Goal: Find specific page/section: Find specific page/section

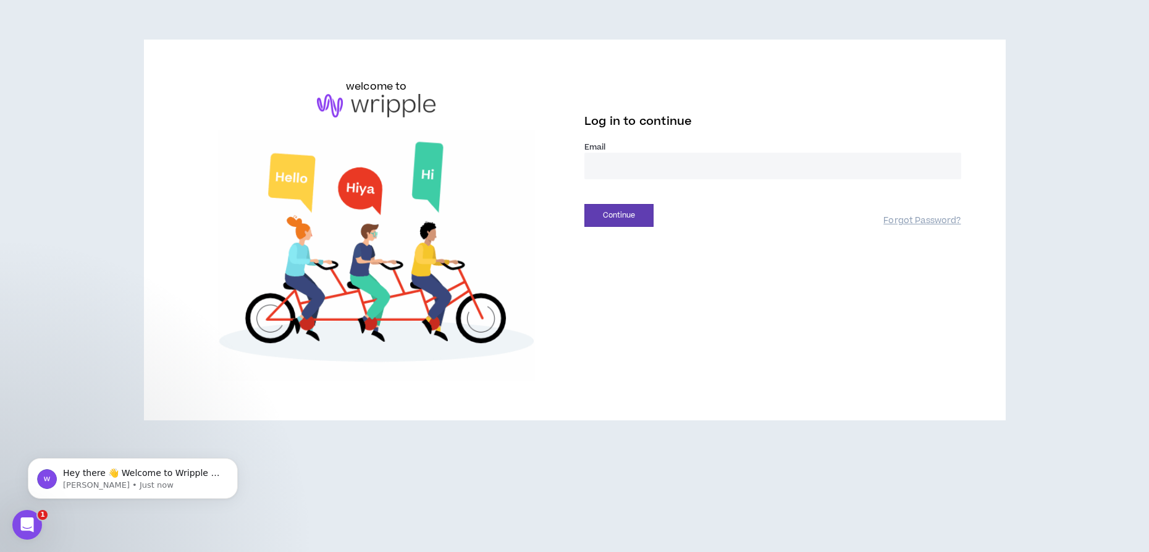
click at [659, 166] on input "email" at bounding box center [772, 166] width 377 height 27
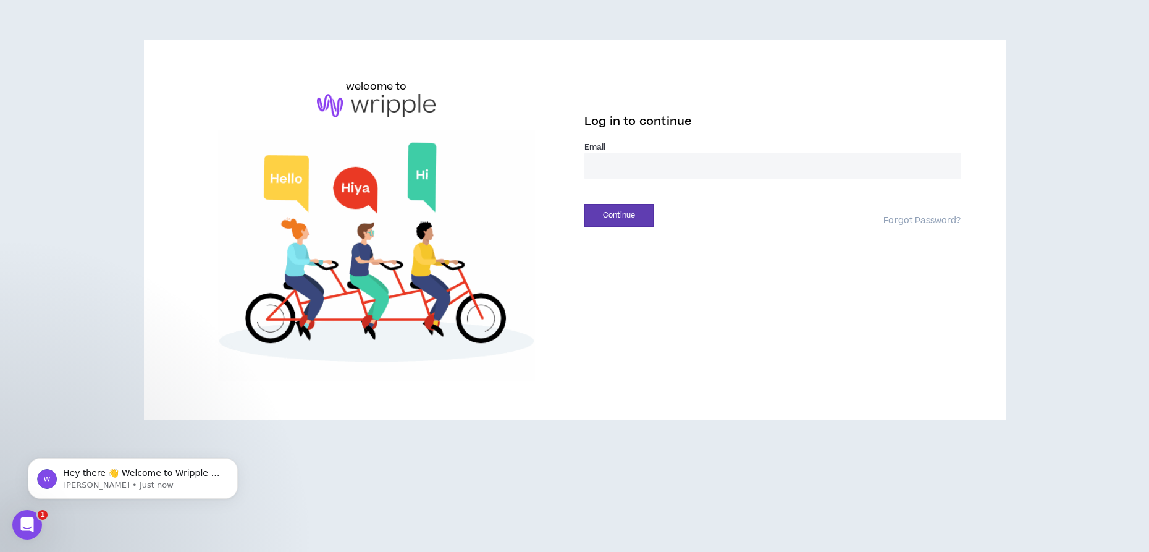
type input "**********"
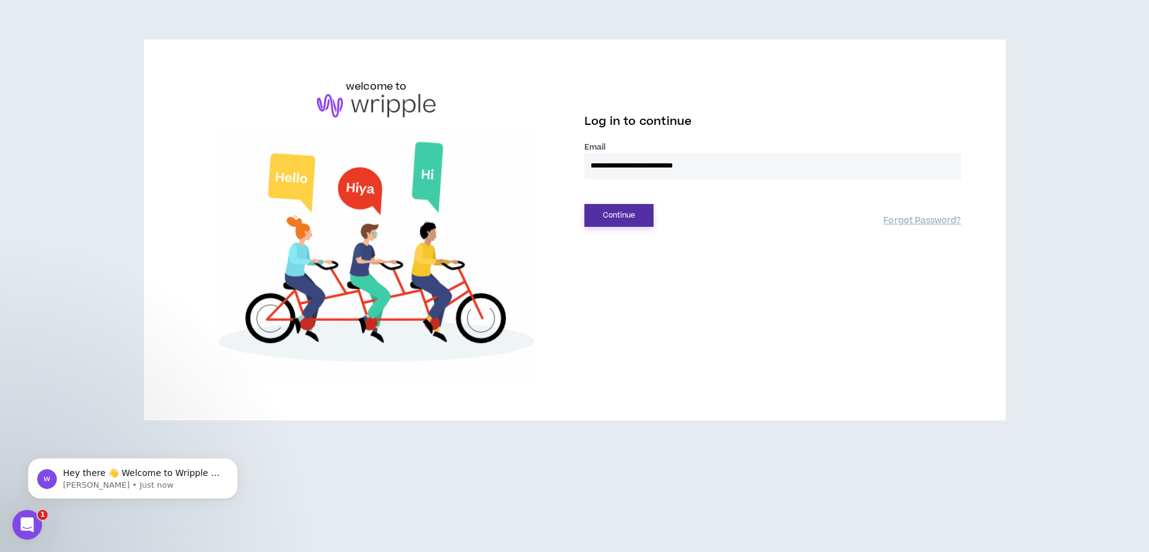
click at [614, 220] on button "Continue" at bounding box center [618, 215] width 69 height 23
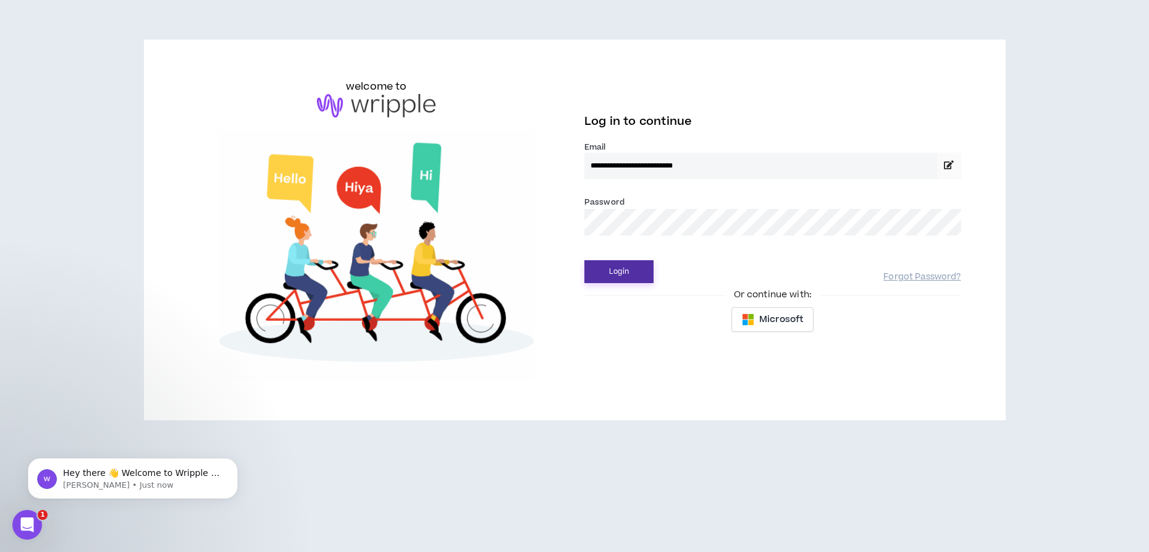
click at [608, 272] on button "Login" at bounding box center [618, 271] width 69 height 23
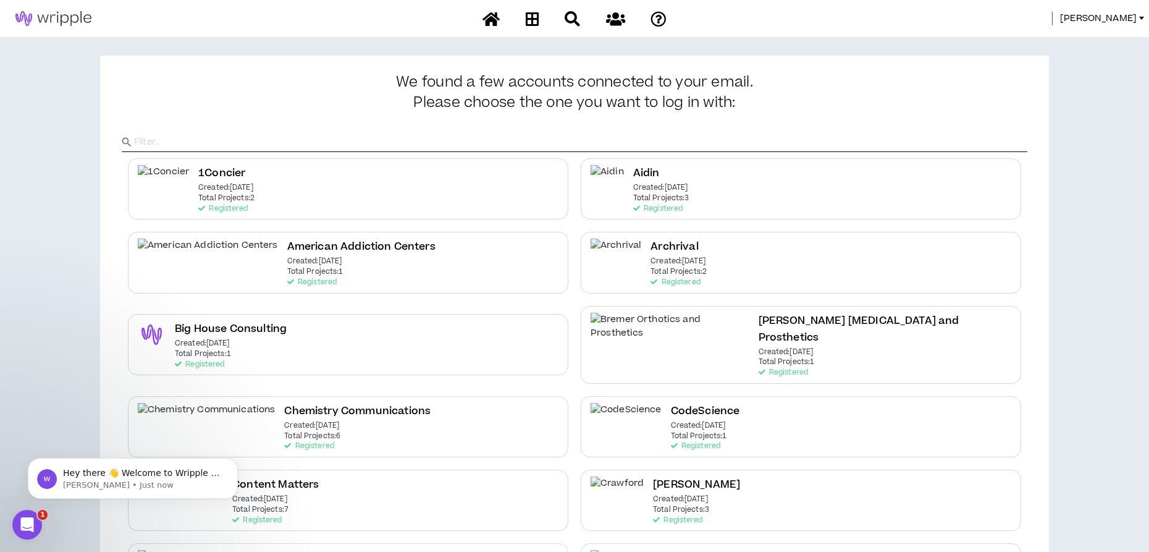
click at [1129, 20] on span "[PERSON_NAME]" at bounding box center [1098, 19] width 77 height 14
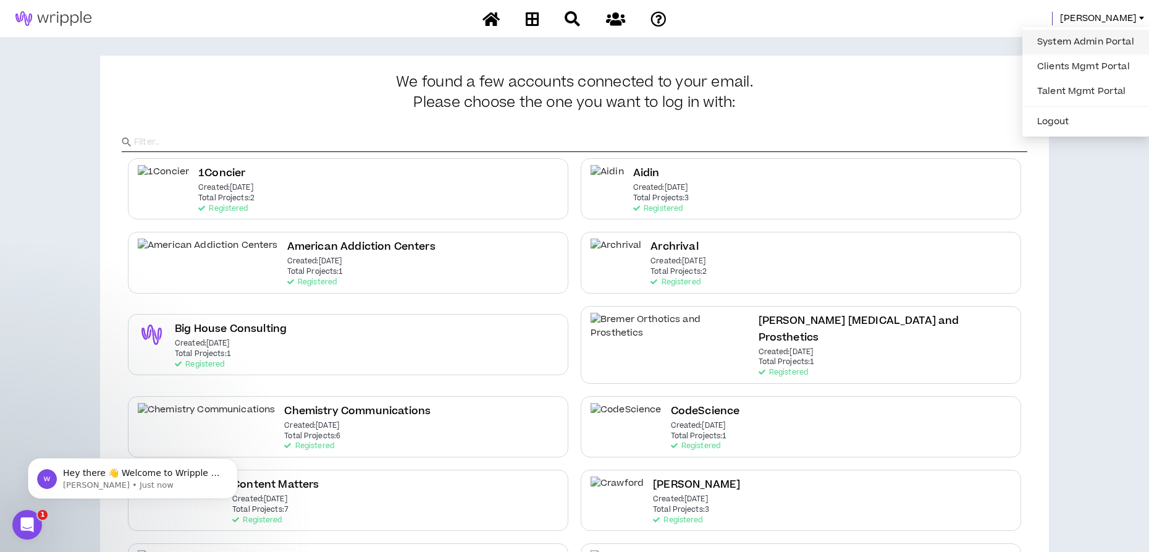
click at [1089, 46] on link "System Admin Portal" at bounding box center [1086, 42] width 112 height 19
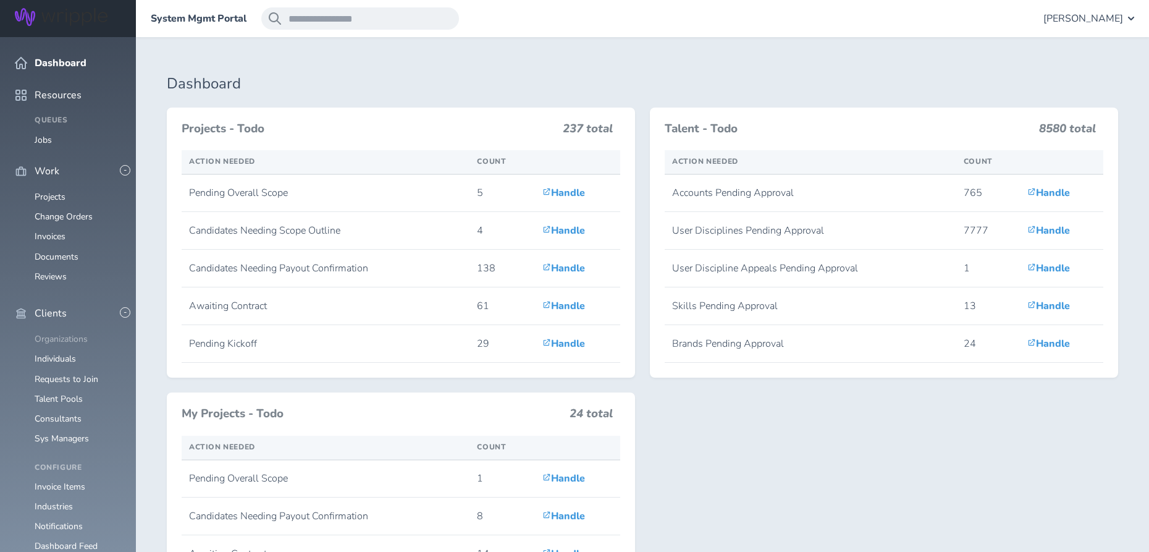
click at [53, 333] on link "Organizations" at bounding box center [61, 339] width 53 height 12
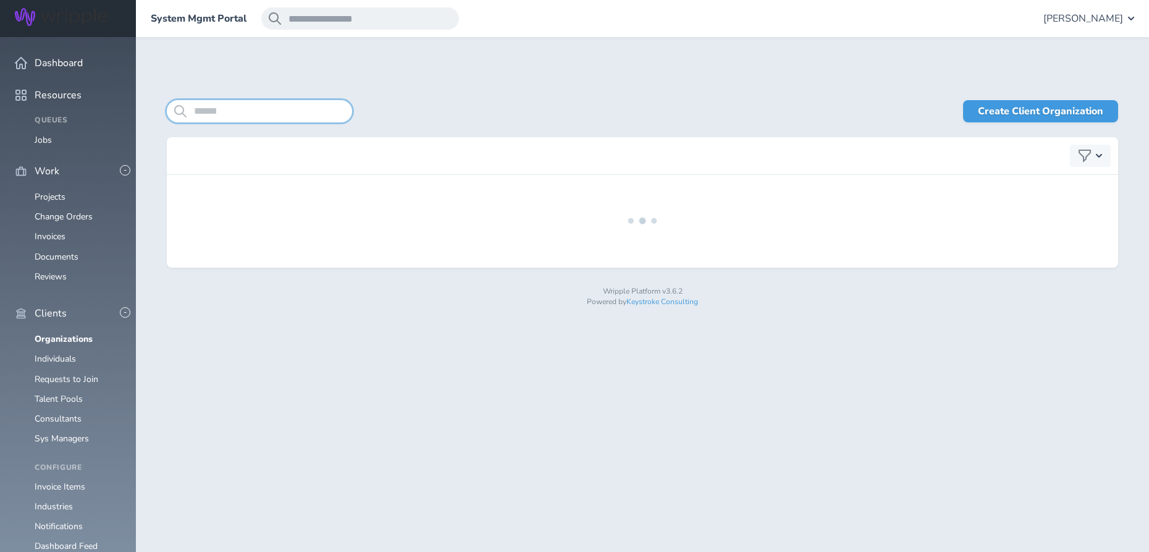
click at [204, 112] on input "search" at bounding box center [259, 111] width 185 height 22
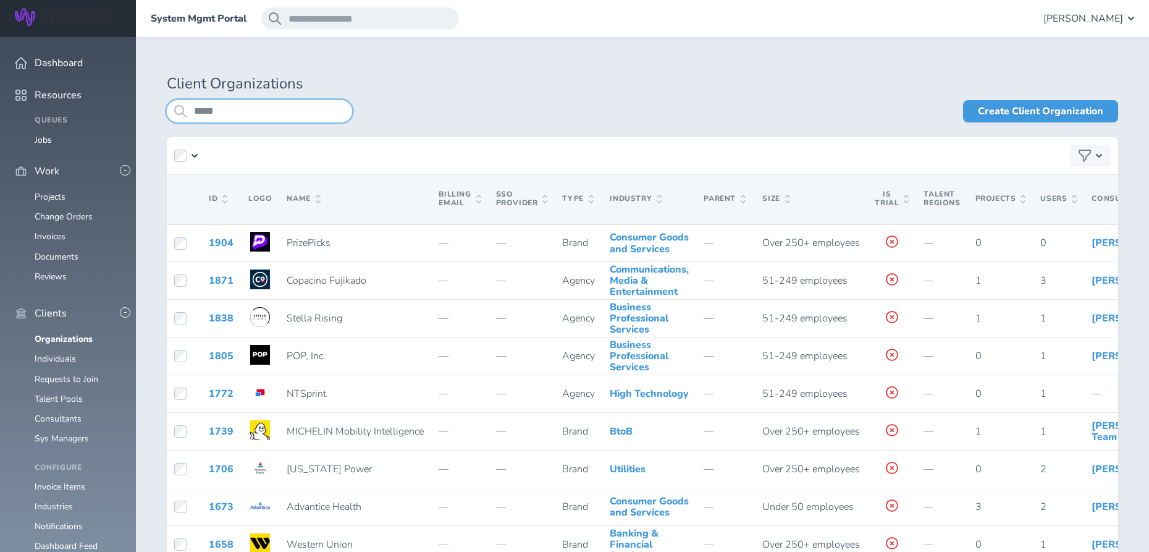
type input "*****"
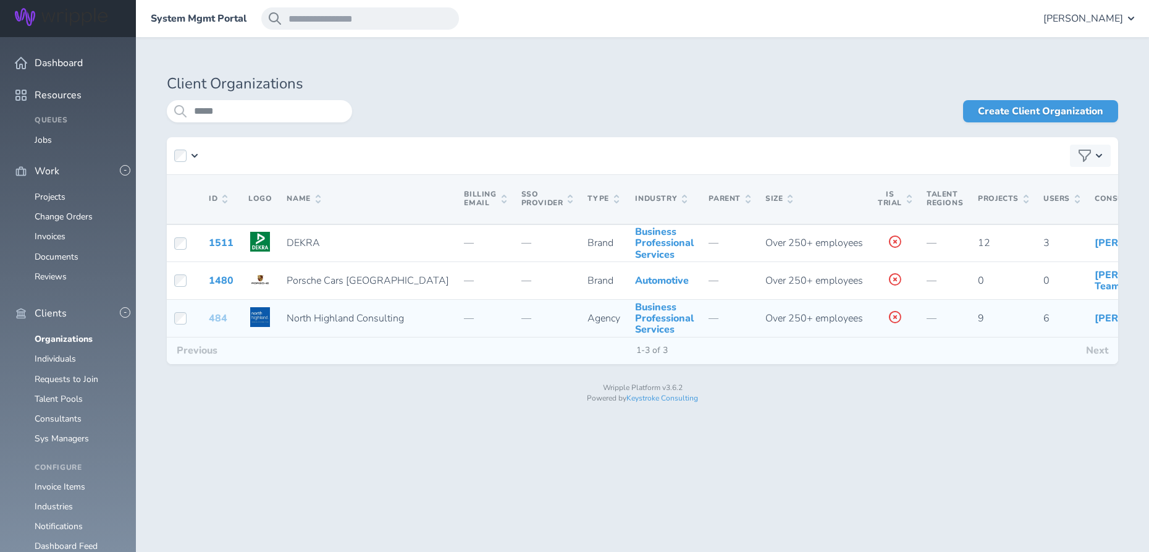
click at [218, 325] on link "484" at bounding box center [218, 318] width 19 height 14
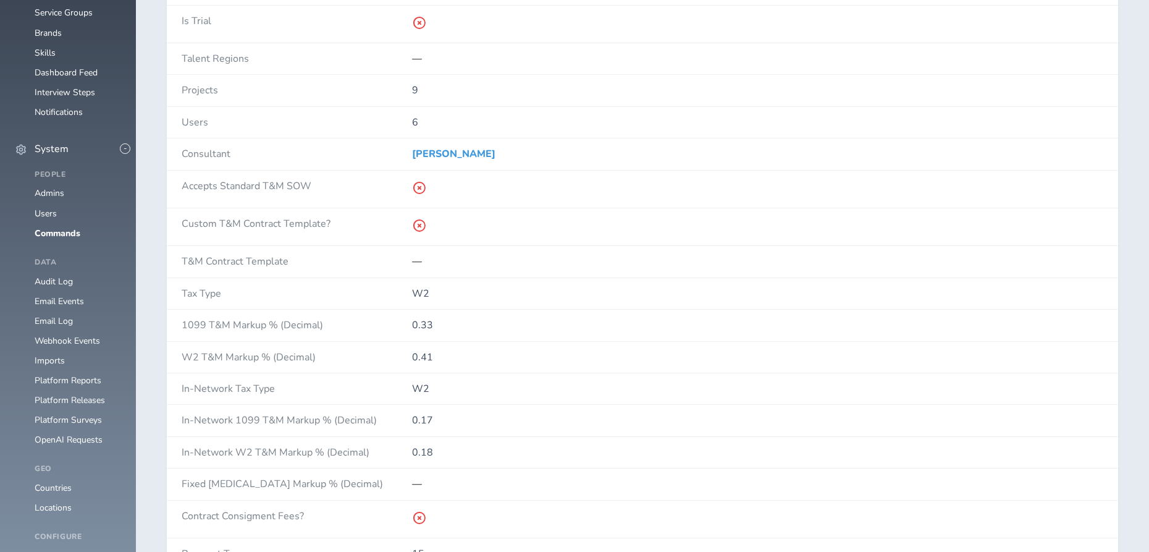
scroll to position [981, 0]
